Goal: Information Seeking & Learning: Learn about a topic

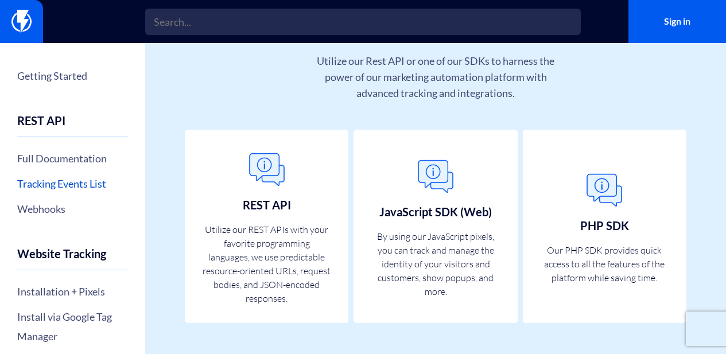
click at [80, 182] on link "Tracking Events List" at bounding box center [72, 184] width 111 height 20
click at [69, 162] on link "Full Documentation" at bounding box center [72, 159] width 111 height 20
click at [60, 209] on link "Webhooks" at bounding box center [72, 209] width 111 height 20
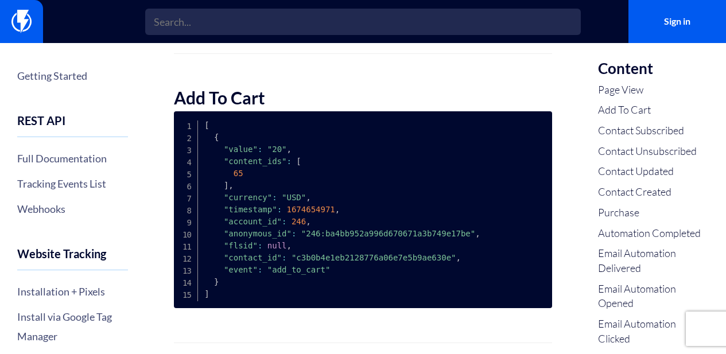
scroll to position [864, 0]
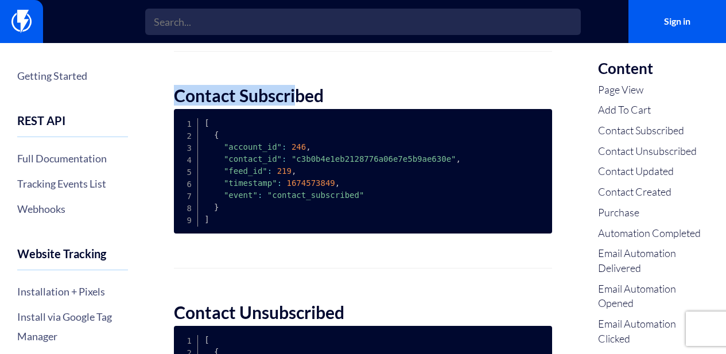
drag, startPoint x: 175, startPoint y: 97, endPoint x: 294, endPoint y: 97, distance: 118.8
click at [294, 97] on strong "Contact Subscribed" at bounding box center [249, 95] width 150 height 21
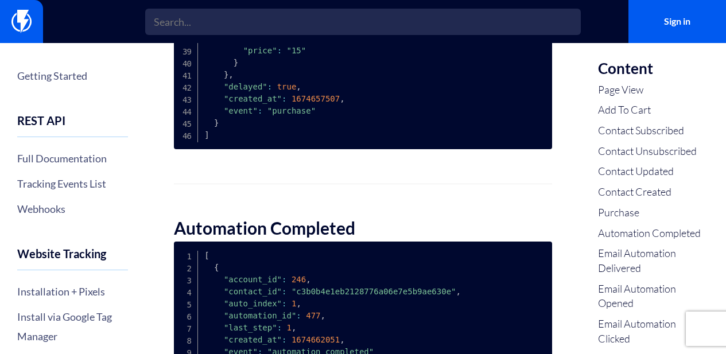
scroll to position [2430, 0]
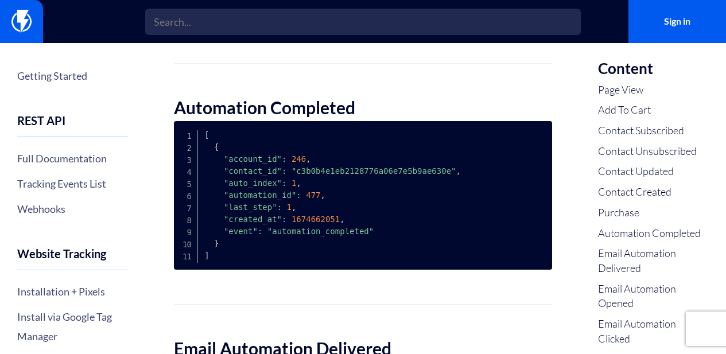
drag, startPoint x: 172, startPoint y: 118, endPoint x: 359, endPoint y: 102, distance: 188.3
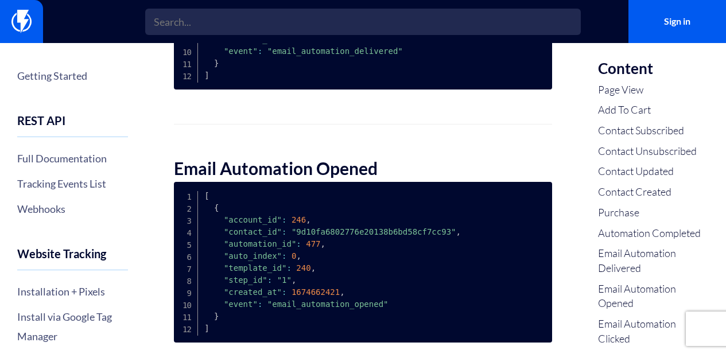
scroll to position [2873, 0]
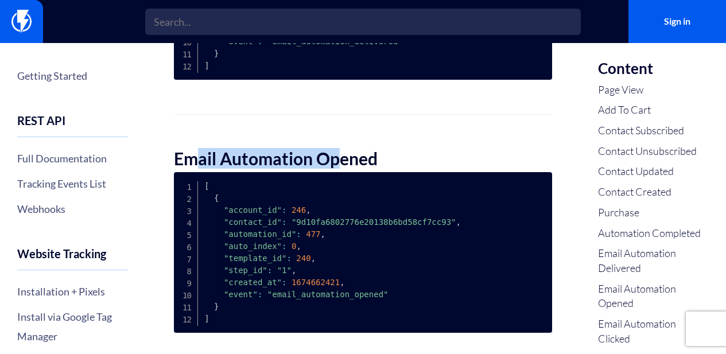
drag, startPoint x: 201, startPoint y: 164, endPoint x: 343, endPoint y: 162, distance: 141.7
click at [343, 162] on strong "Email Automation Opened" at bounding box center [276, 158] width 204 height 21
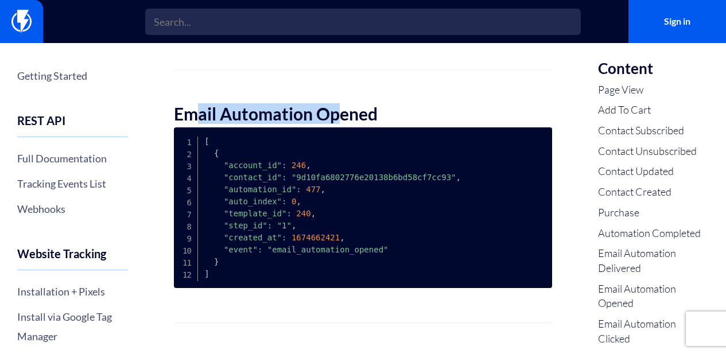
scroll to position [2910, 0]
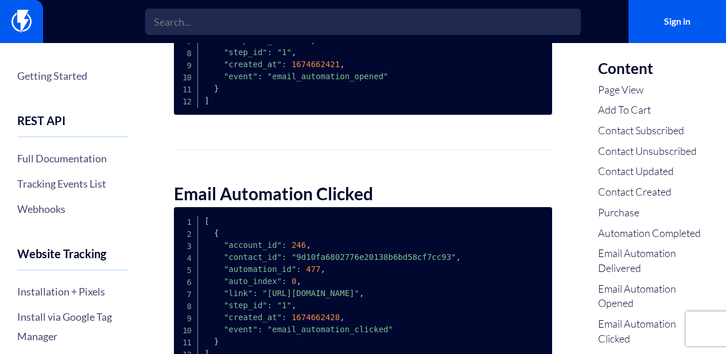
scroll to position [2827, 0]
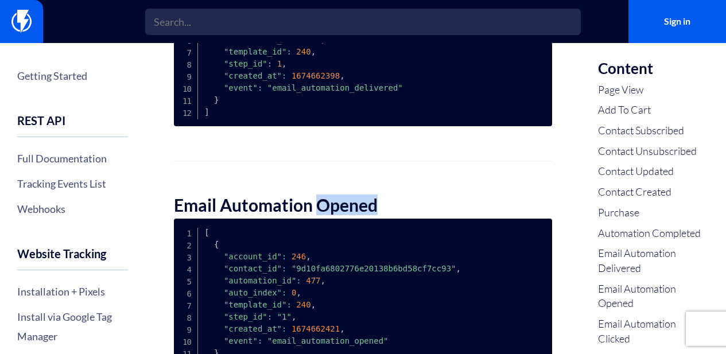
drag, startPoint x: 316, startPoint y: 218, endPoint x: 382, endPoint y: 218, distance: 66.6
click at [382, 215] on h2 "Email Automation Opened" at bounding box center [363, 205] width 378 height 19
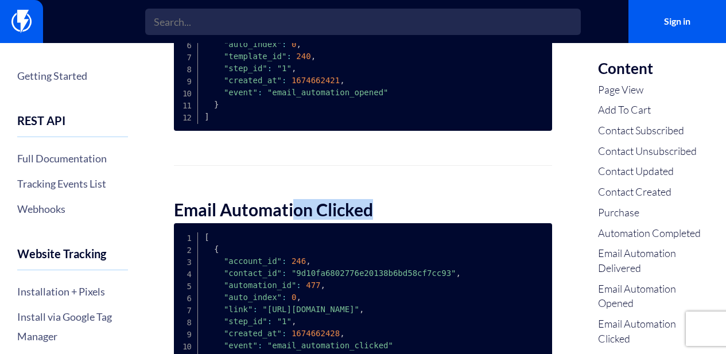
drag, startPoint x: 296, startPoint y: 224, endPoint x: 407, endPoint y: 224, distance: 110.7
click at [407, 219] on h2 "Email Automation Clicked" at bounding box center [363, 209] width 378 height 19
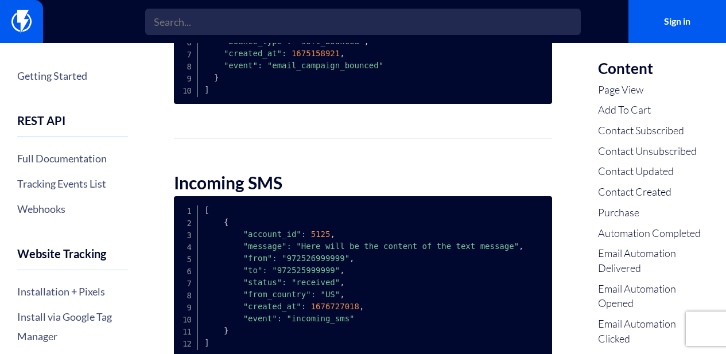
scroll to position [3585, 0]
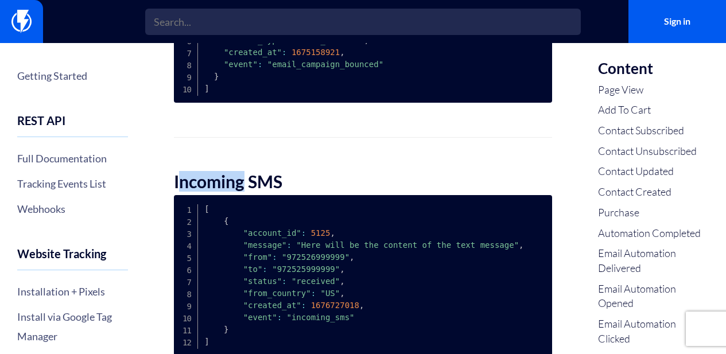
drag, startPoint x: 183, startPoint y: 188, endPoint x: 257, endPoint y: 188, distance: 74.0
click at [257, 188] on h2 "Incoming SMS" at bounding box center [363, 181] width 378 height 19
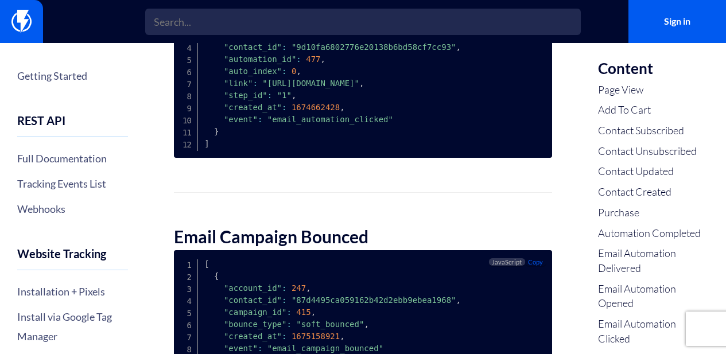
scroll to position [3301, 0]
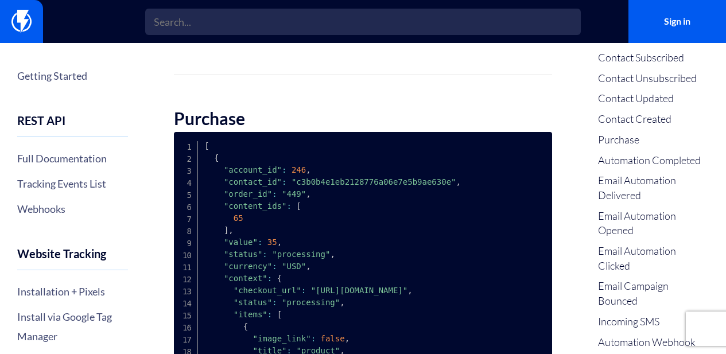
scroll to position [1764, 0]
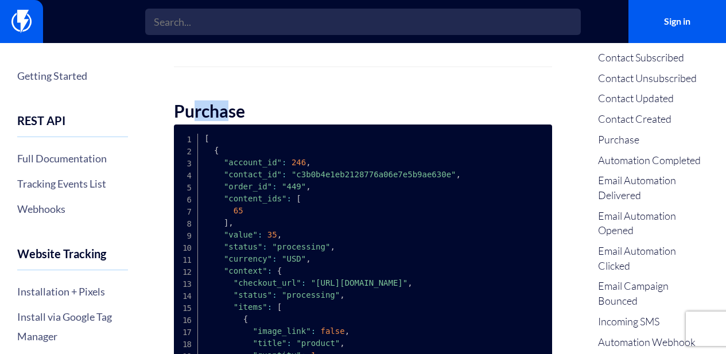
drag, startPoint x: 196, startPoint y: 107, endPoint x: 230, endPoint y: 109, distance: 34.5
click at [230, 109] on strong "Purchase" at bounding box center [209, 110] width 71 height 21
